Goal: Task Accomplishment & Management: Manage account settings

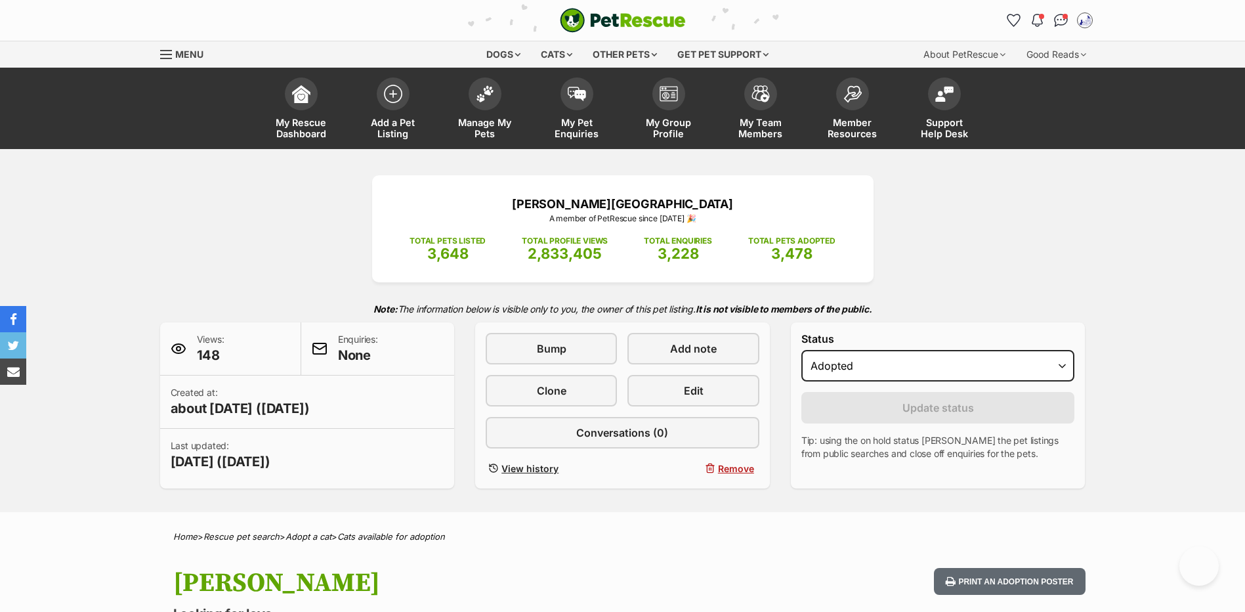
select select "rehomed"
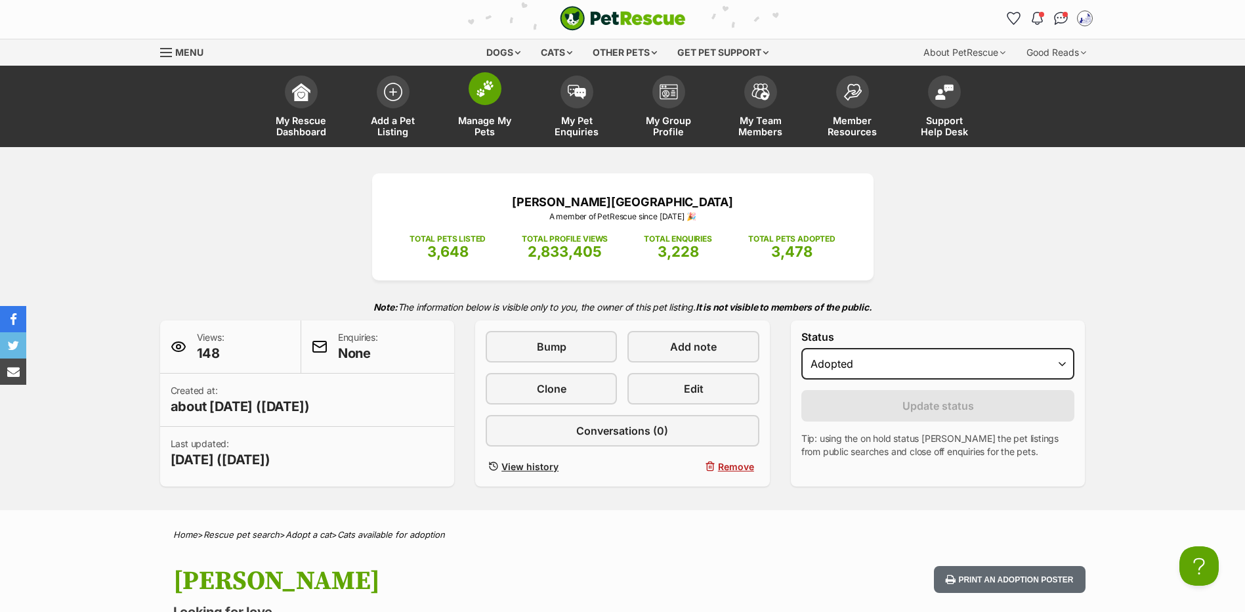
click at [475, 127] on span "Manage My Pets" at bounding box center [485, 126] width 59 height 22
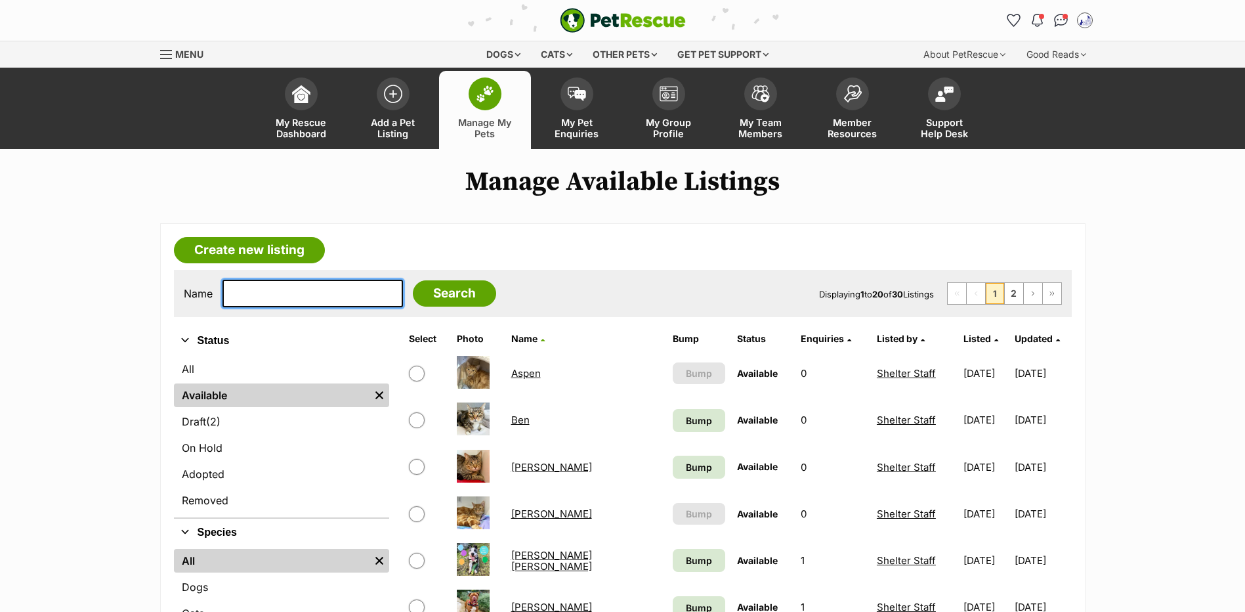
click at [258, 301] on input "text" at bounding box center [313, 294] width 181 height 28
type input "sultan"
click at [413, 280] on input "Search" at bounding box center [454, 293] width 83 height 26
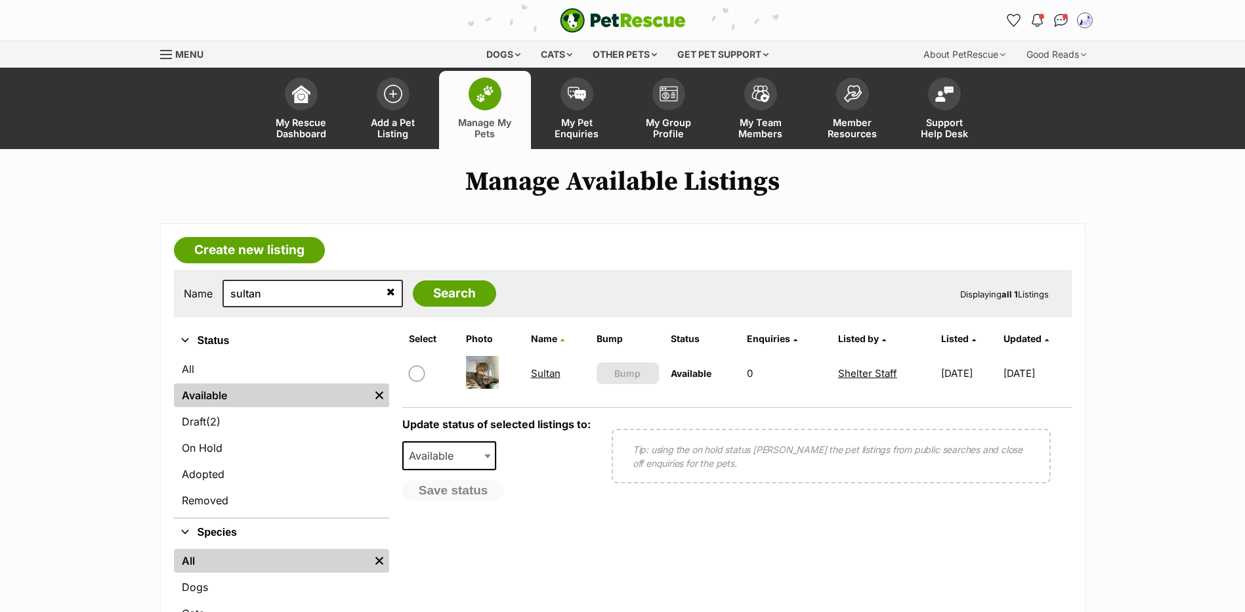
click at [542, 379] on link "Sultan" at bounding box center [546, 373] width 30 height 12
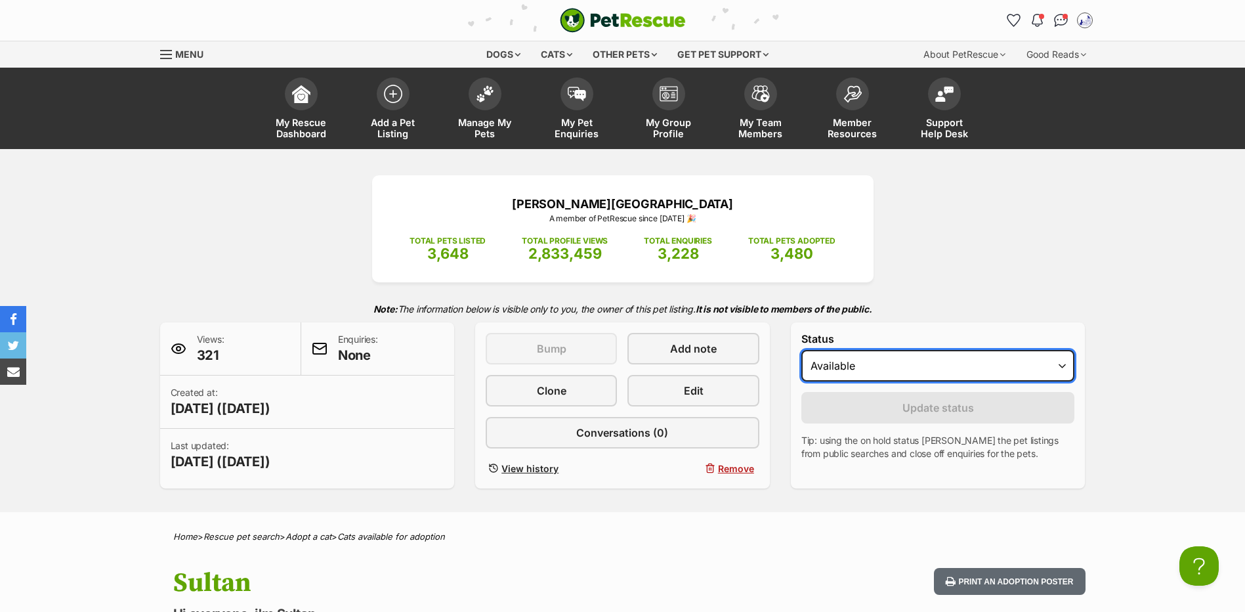
click at [998, 381] on select "Draft Available On hold Adopted" at bounding box center [939, 366] width 274 height 32
select select "rehomed"
click at [802, 368] on select "Draft Available On hold Adopted" at bounding box center [939, 366] width 274 height 32
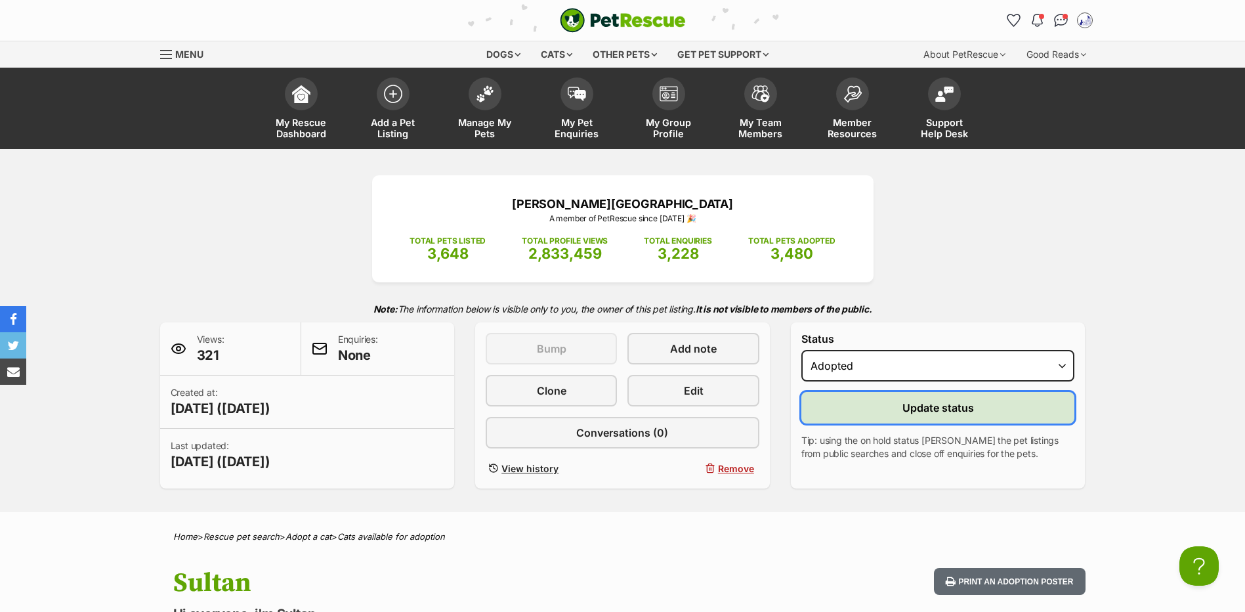
drag, startPoint x: 864, startPoint y: 430, endPoint x: 867, endPoint y: 424, distance: 6.8
click at [867, 423] on button "Update status" at bounding box center [939, 408] width 274 height 32
